Goal: Task Accomplishment & Management: Manage account settings

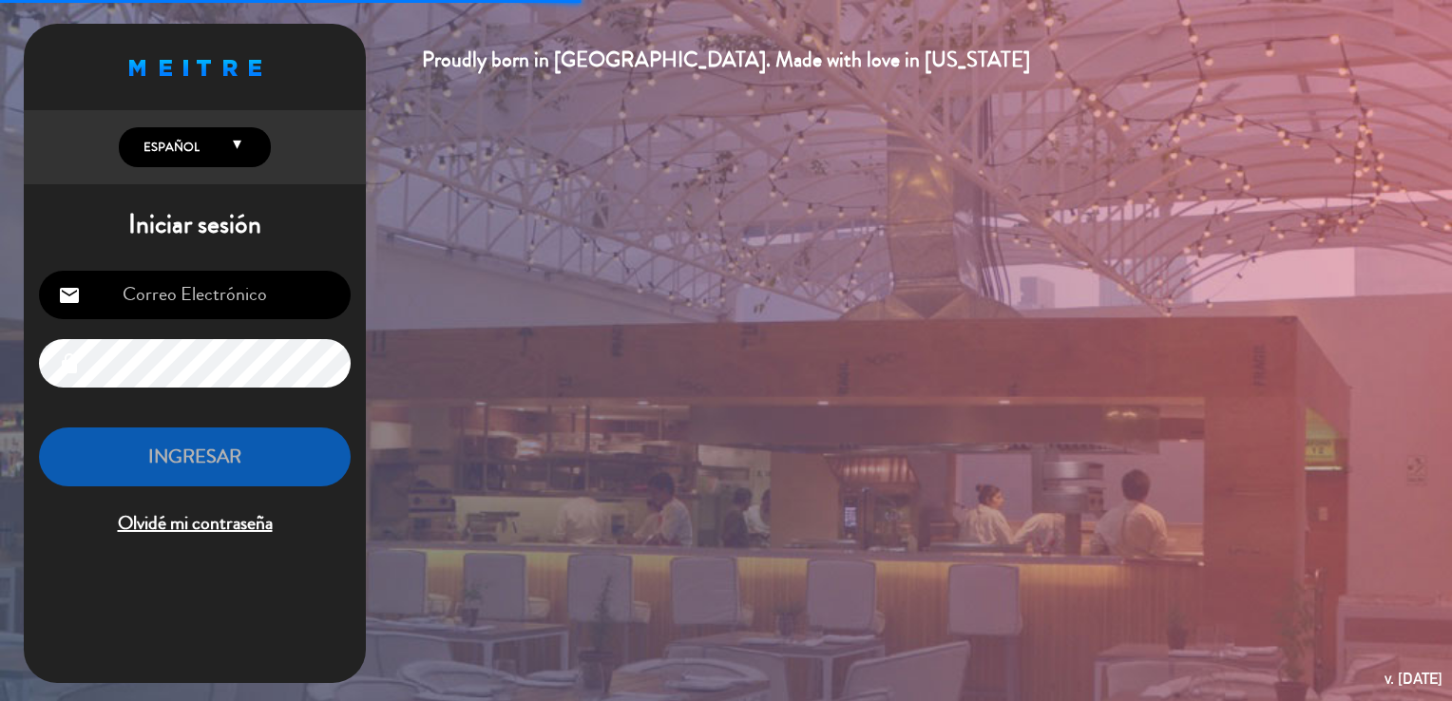
type input "[EMAIL_ADDRESS][DOMAIN_NAME]"
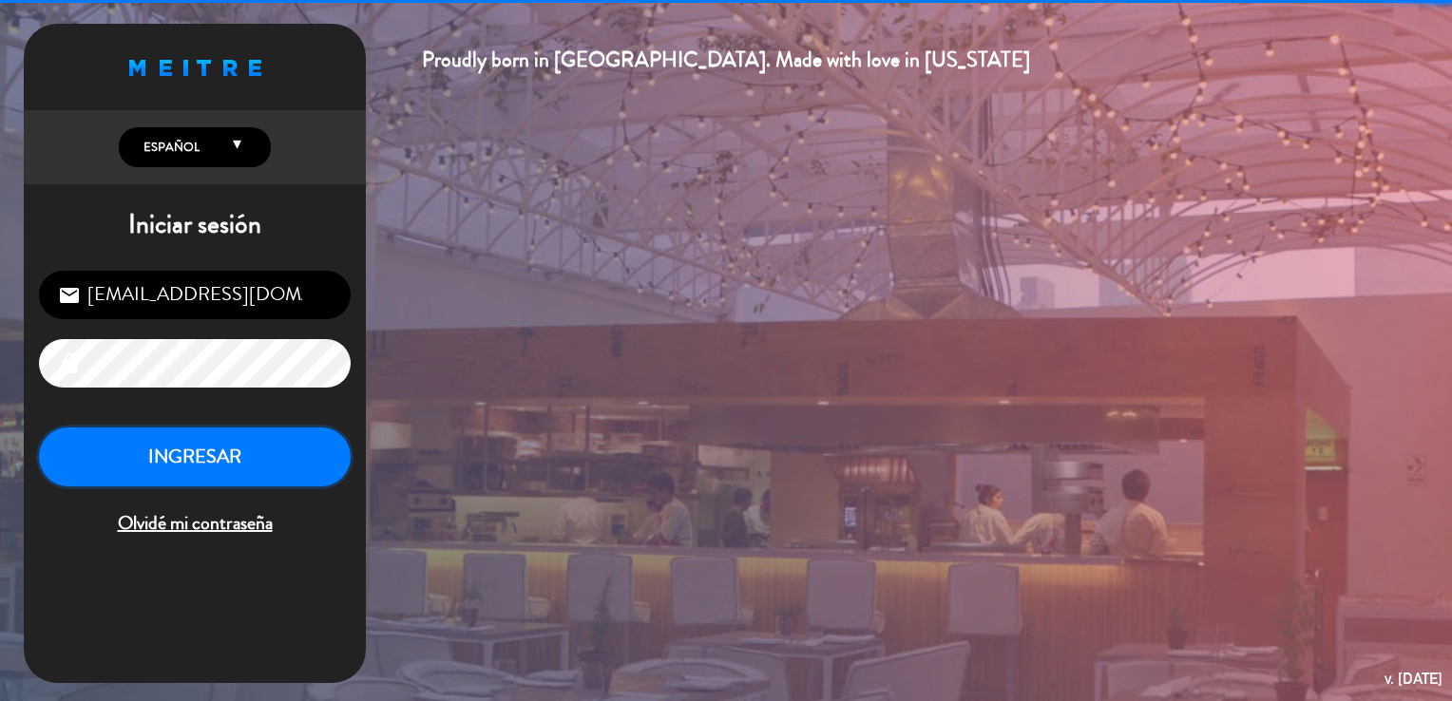
click at [208, 447] on button "INGRESAR" at bounding box center [195, 458] width 312 height 60
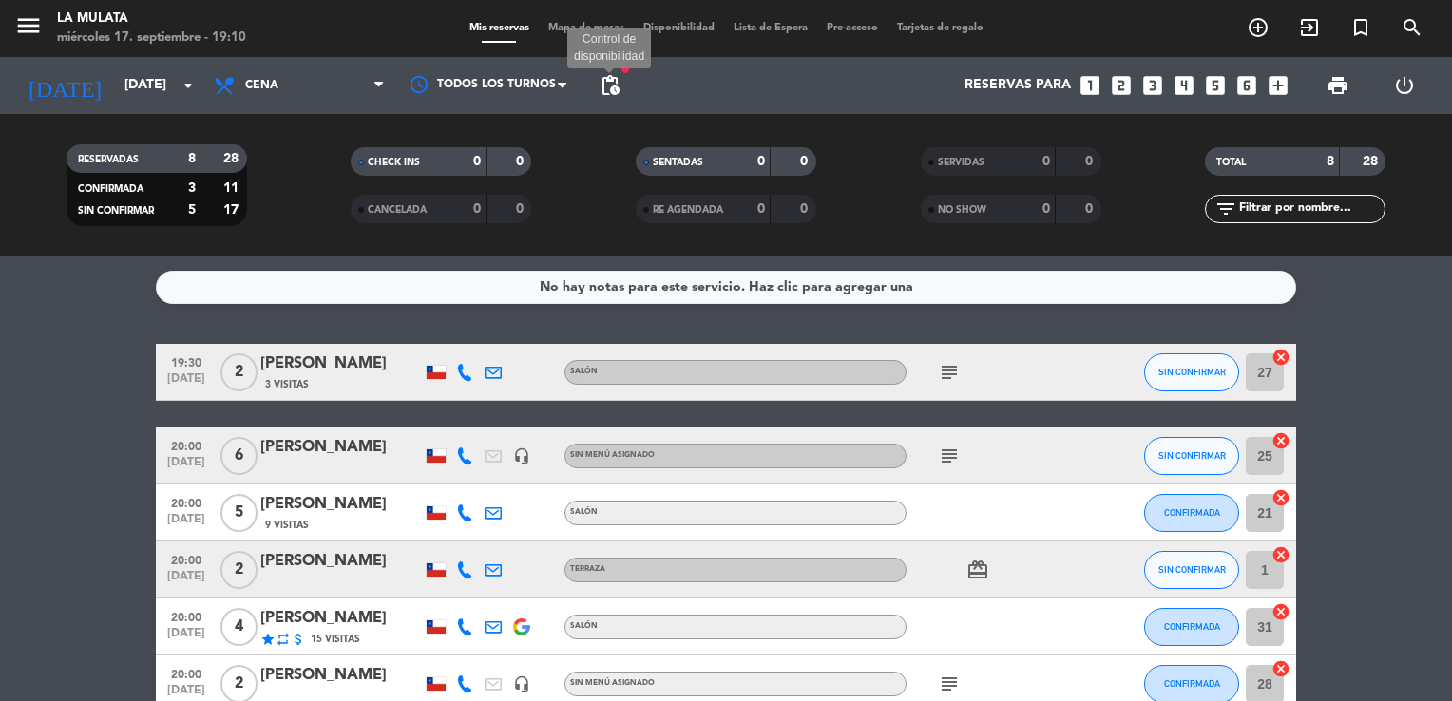
click at [613, 88] on span "pending_actions" at bounding box center [610, 85] width 23 height 23
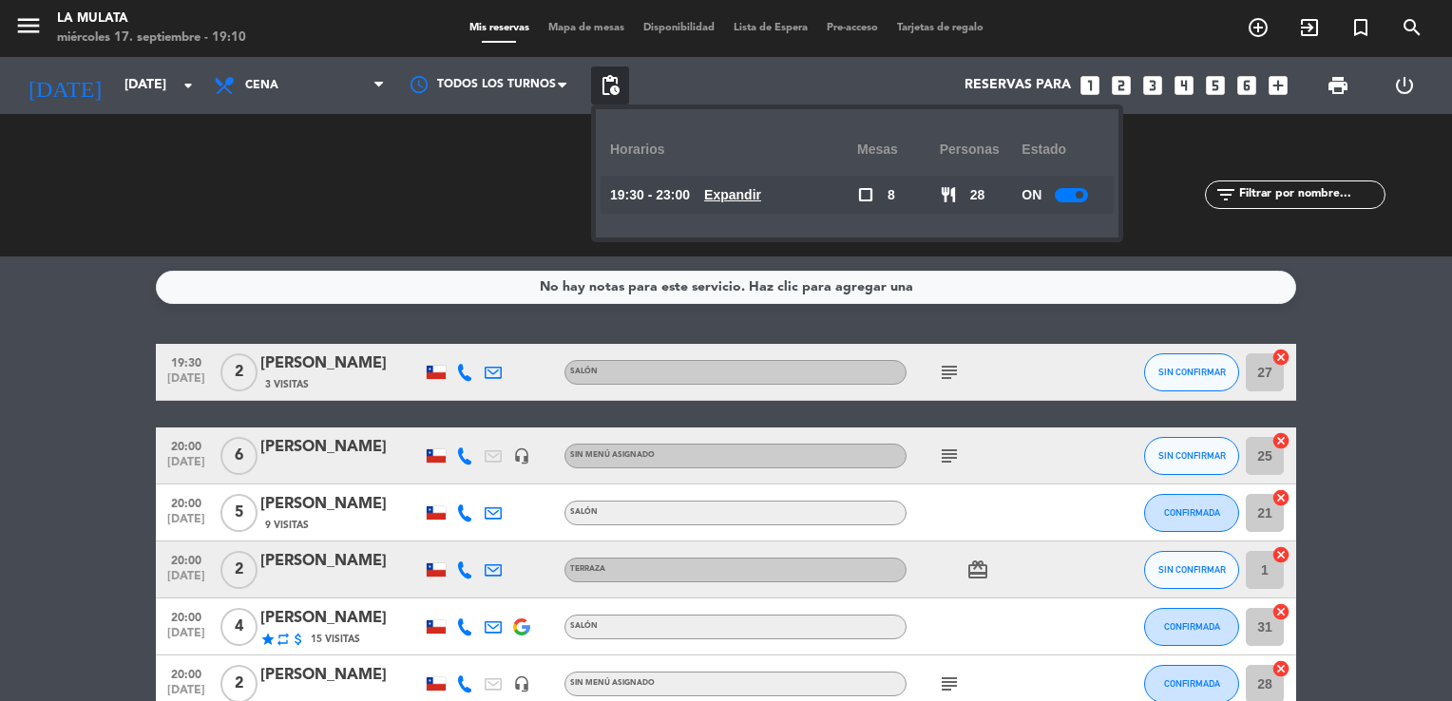
click at [1074, 192] on div at bounding box center [1071, 195] width 33 height 14
click at [1381, 413] on bookings-row "19:30 [DATE] 2 [PERSON_NAME] 3 Visitas Salón subject SIN CONFIRMAR 27 cancel 20…" at bounding box center [726, 598] width 1452 height 509
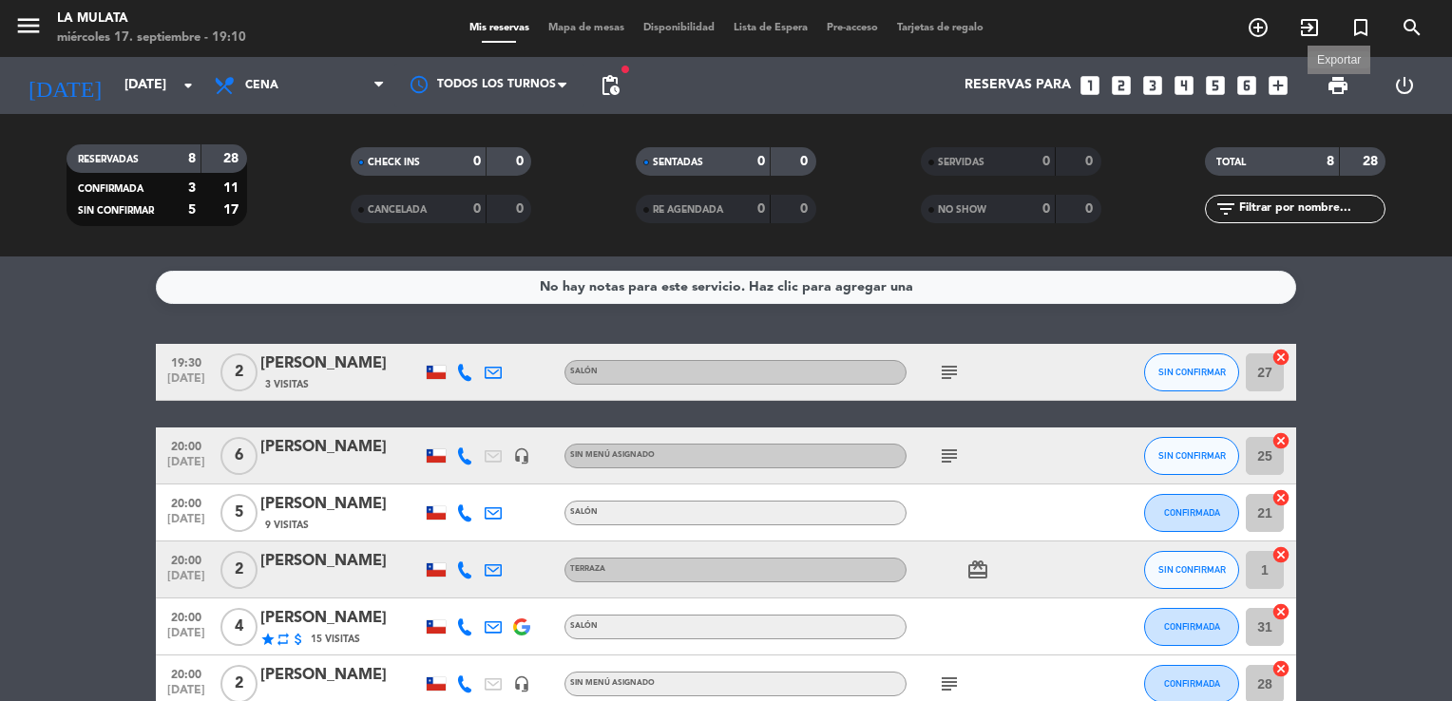
click at [1342, 84] on span "print" at bounding box center [1338, 85] width 23 height 23
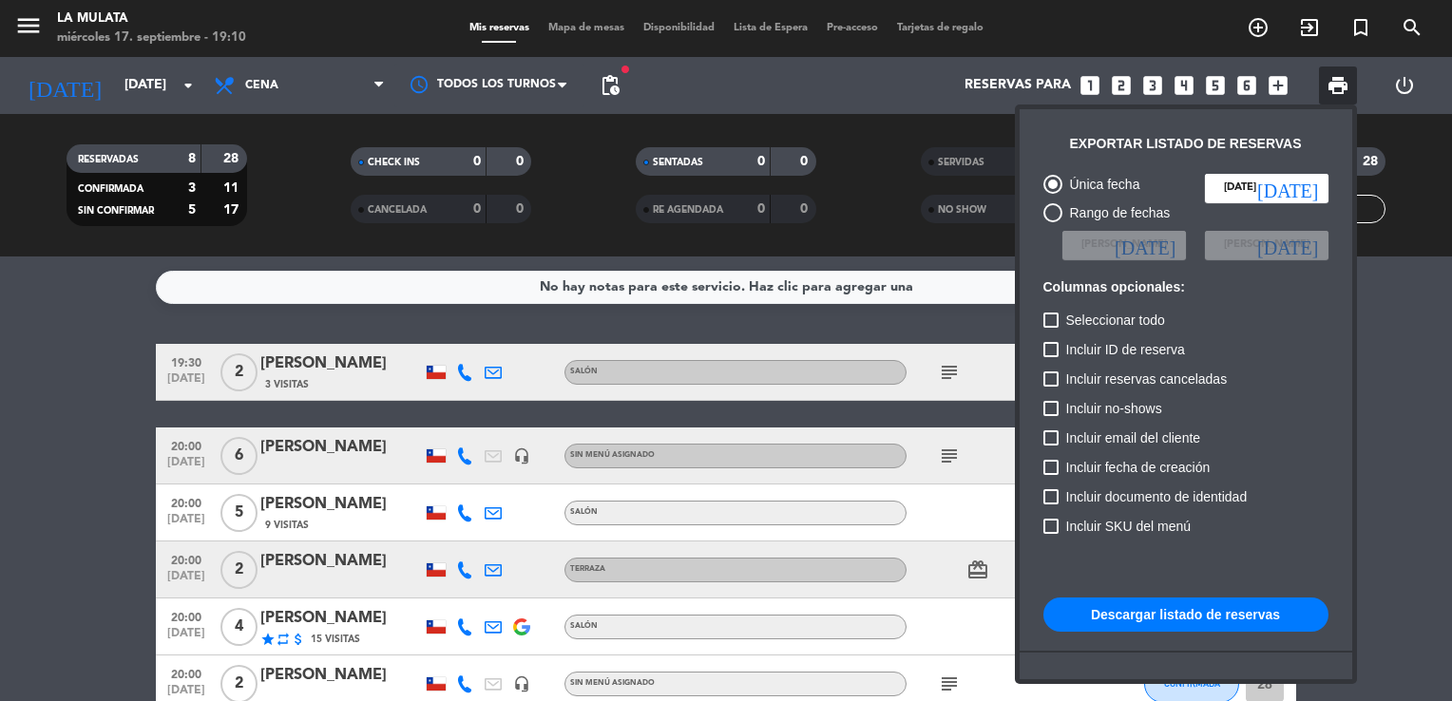
click at [1207, 605] on button "Descargar listado de reservas" at bounding box center [1186, 615] width 285 height 34
